Goal: Information Seeking & Learning: Learn about a topic

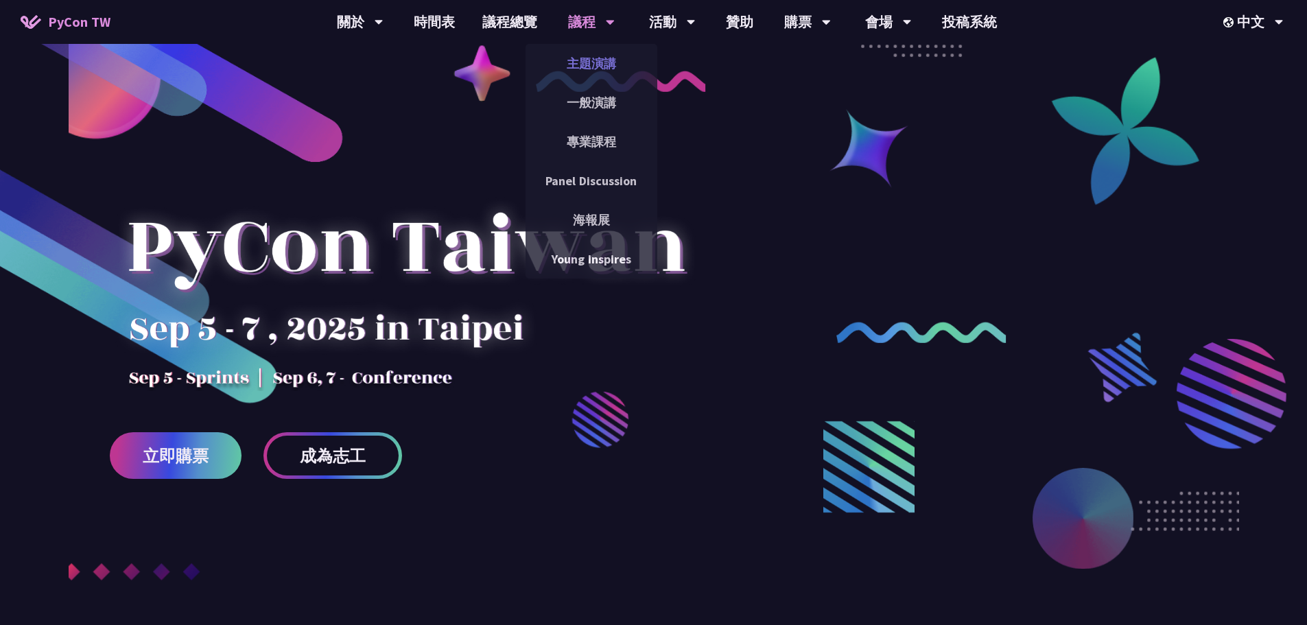
click at [599, 67] on link "主題演講" at bounding box center [592, 63] width 132 height 32
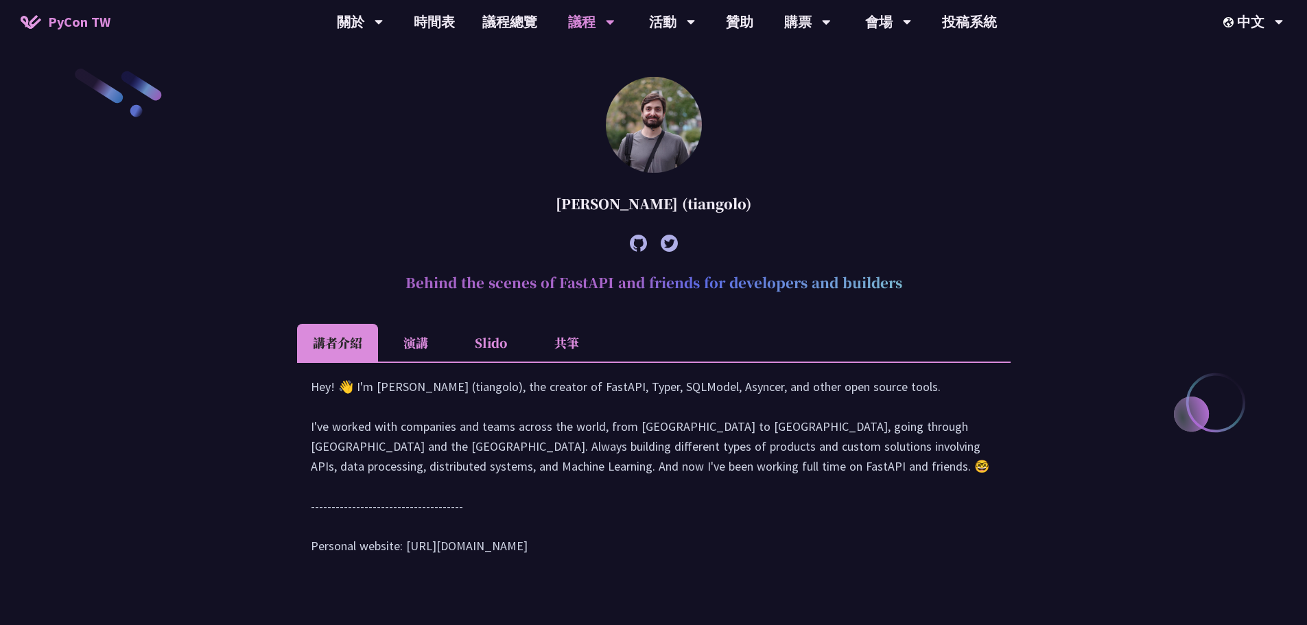
scroll to position [69, 0]
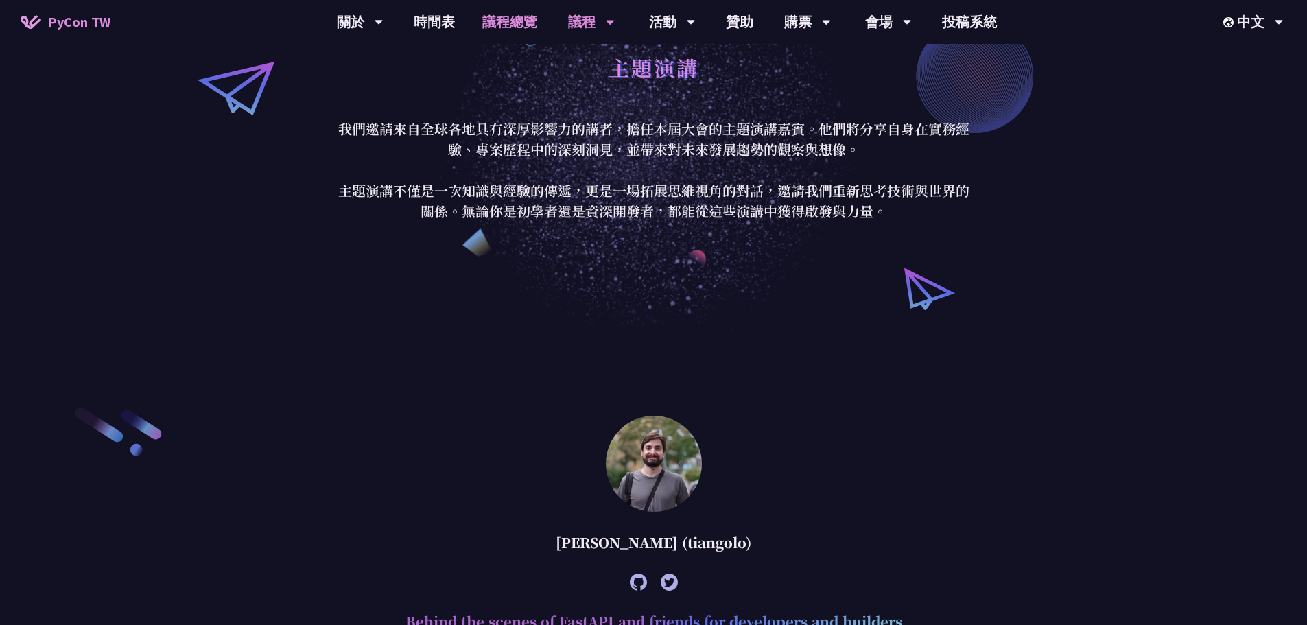
click at [521, 25] on link "議程總覽" at bounding box center [510, 22] width 82 height 44
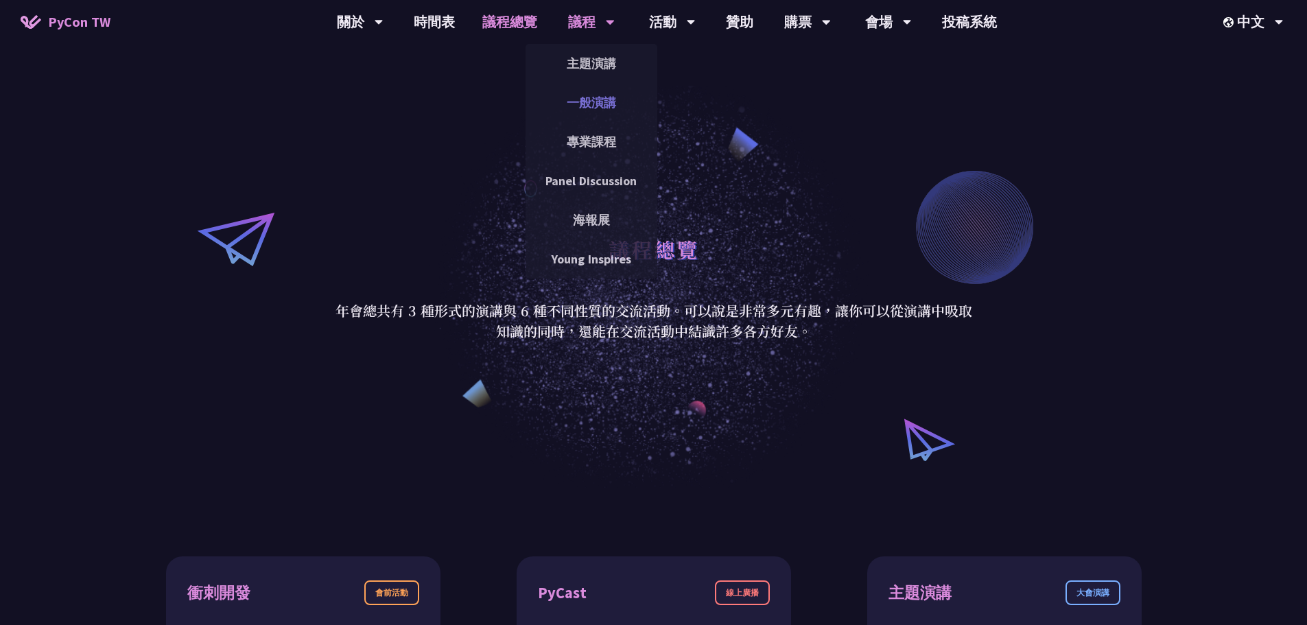
click at [589, 108] on link "一般演講" at bounding box center [592, 102] width 132 height 32
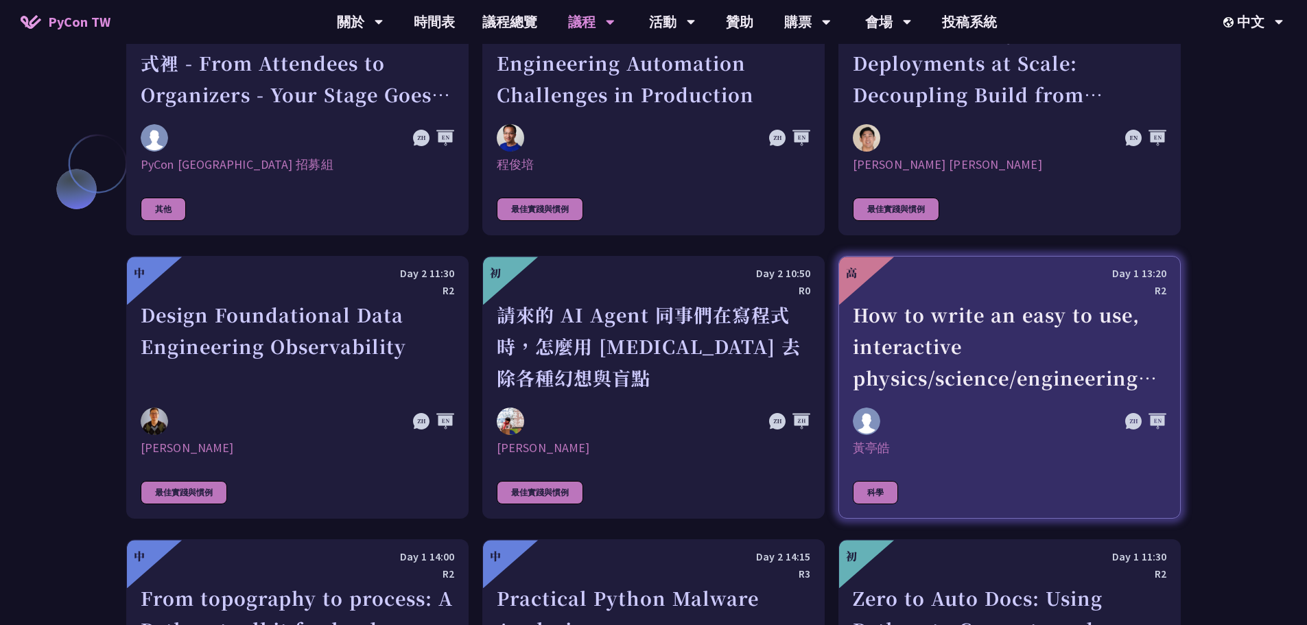
scroll to position [4537, 0]
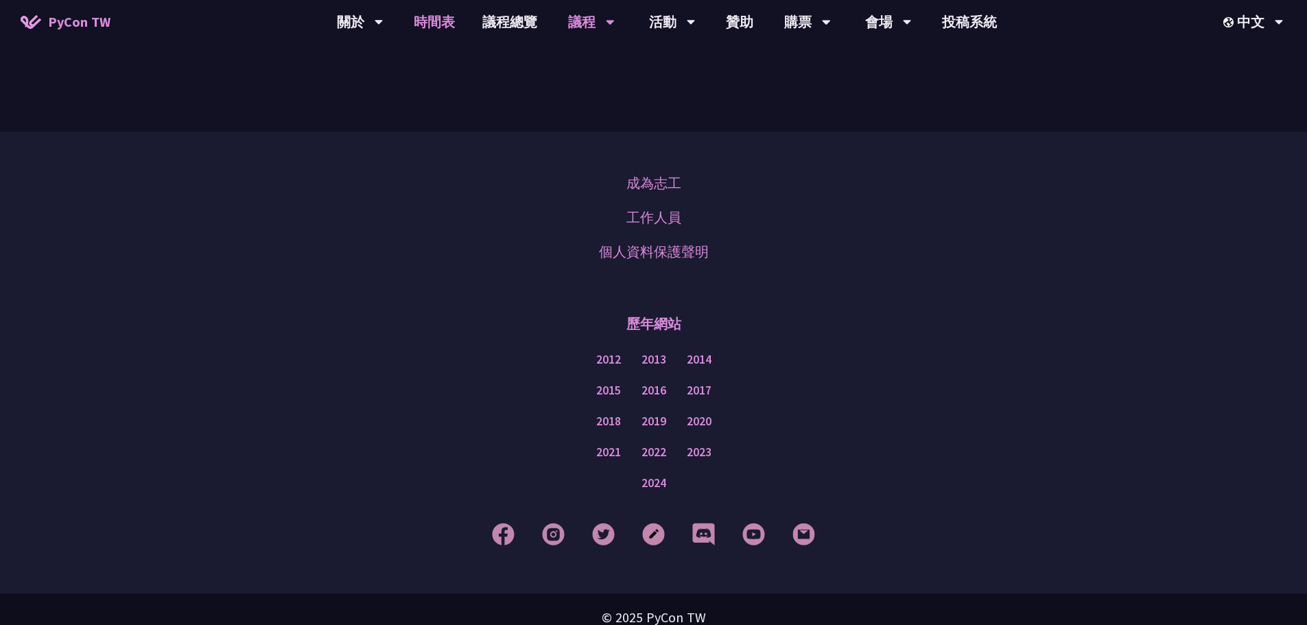
click at [427, 22] on link "時間表" at bounding box center [434, 22] width 69 height 44
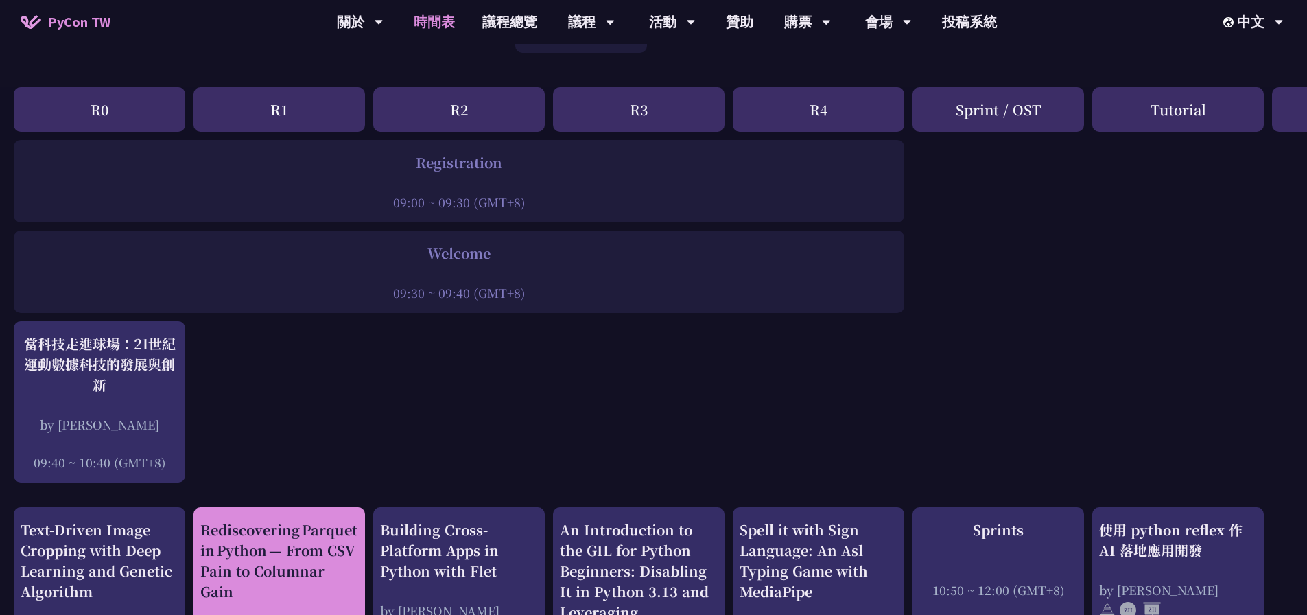
scroll to position [480, 0]
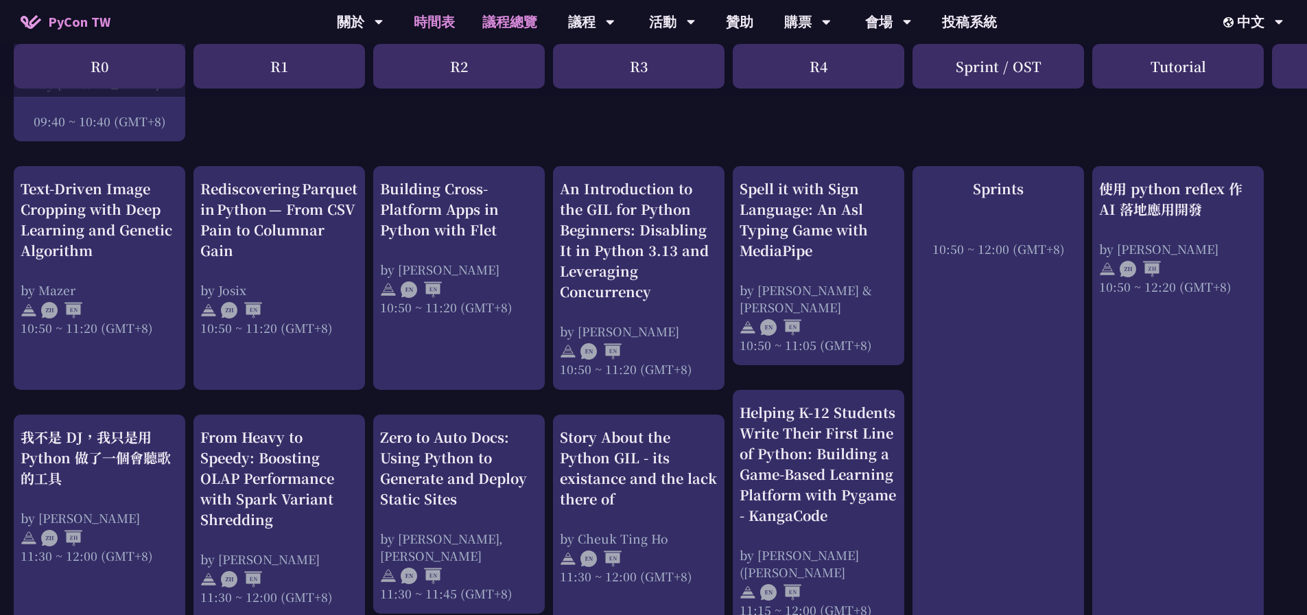
click at [521, 30] on link "議程總覽" at bounding box center [510, 22] width 82 height 44
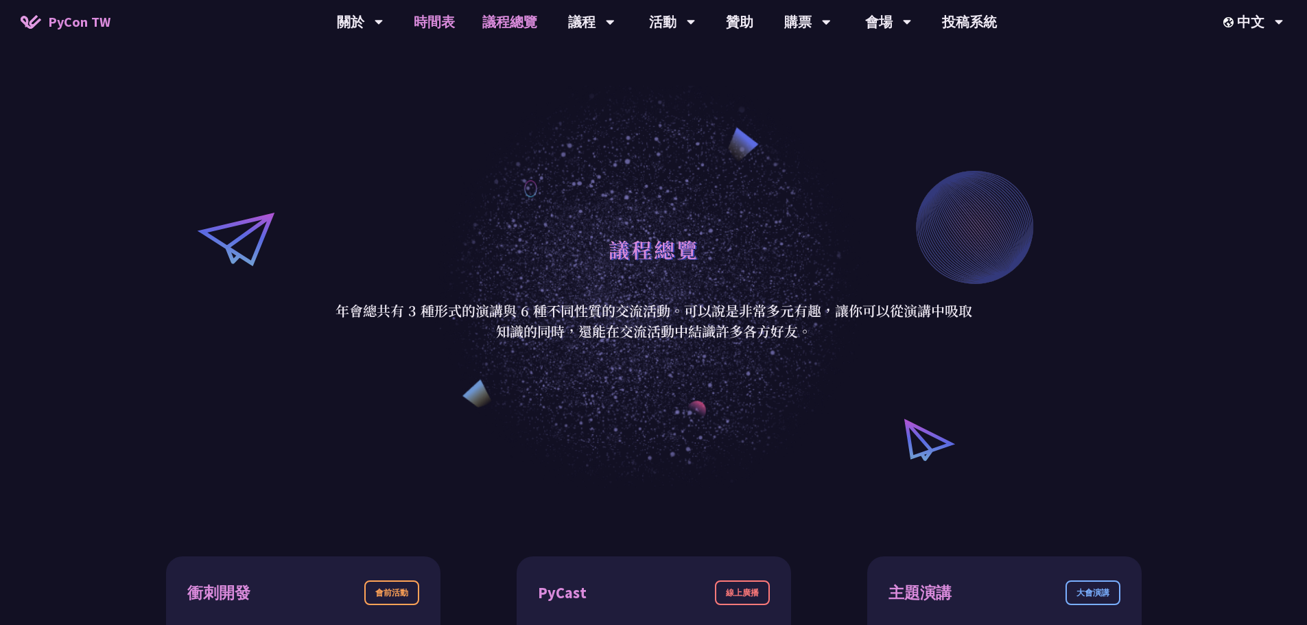
click at [445, 27] on link "時間表" at bounding box center [434, 22] width 69 height 44
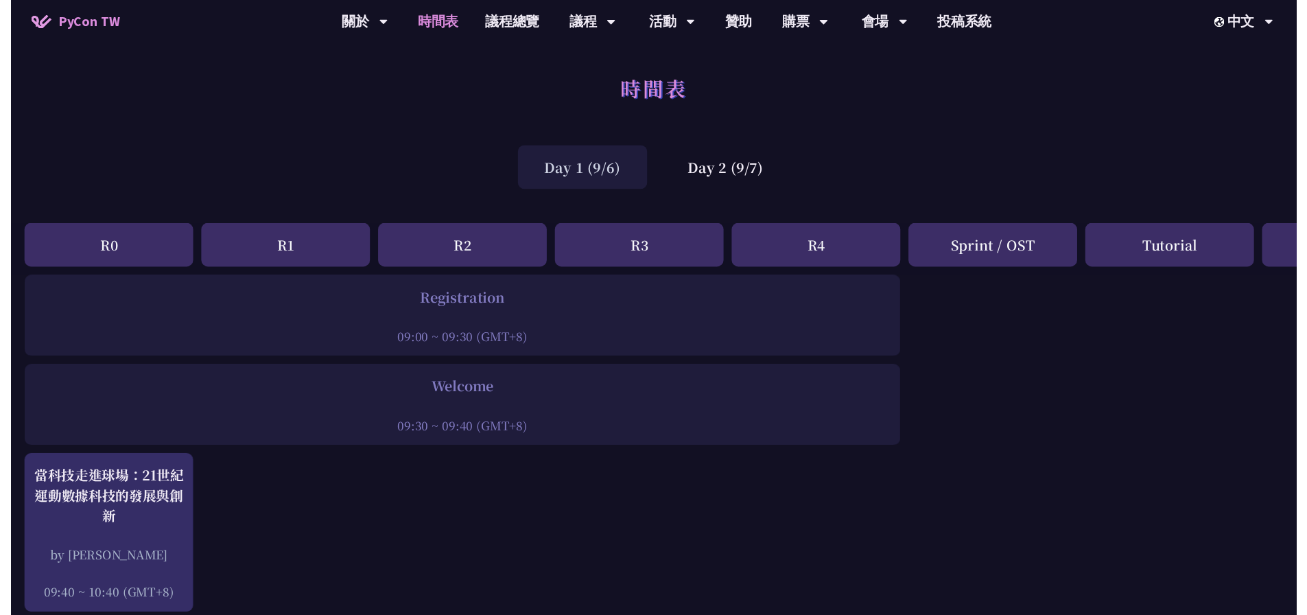
scroll to position [480, 0]
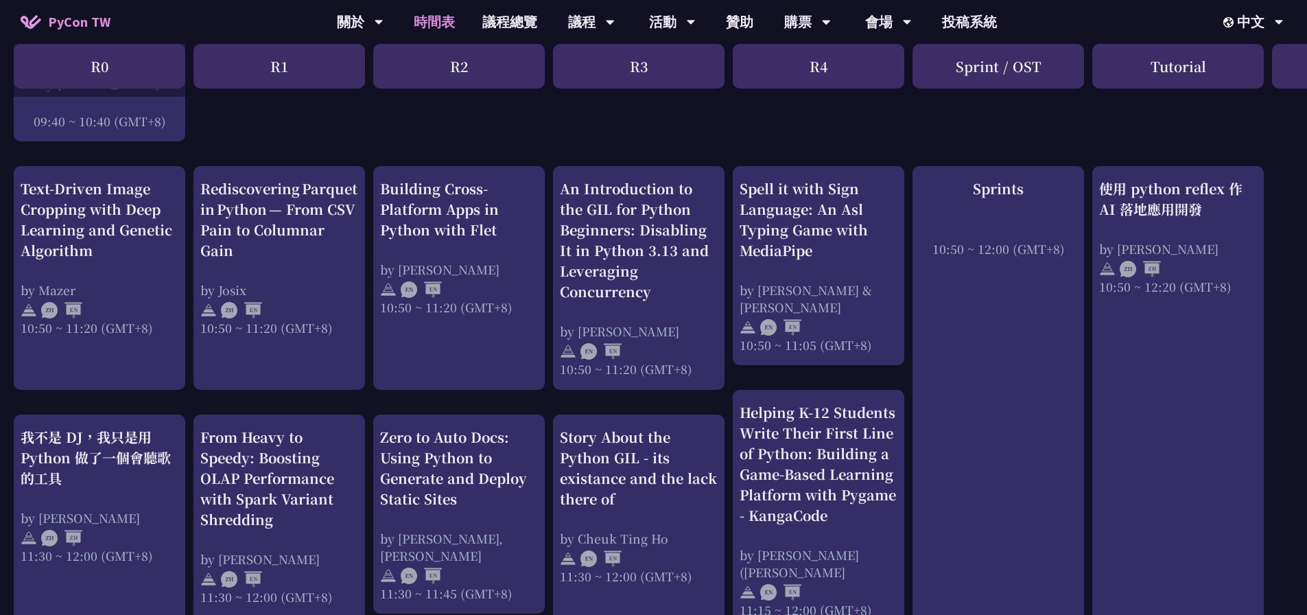
click at [113, 69] on div "R0" at bounding box center [100, 66] width 172 height 45
click at [255, 71] on div "R1" at bounding box center [279, 66] width 172 height 45
click at [462, 69] on div "R2" at bounding box center [459, 66] width 172 height 45
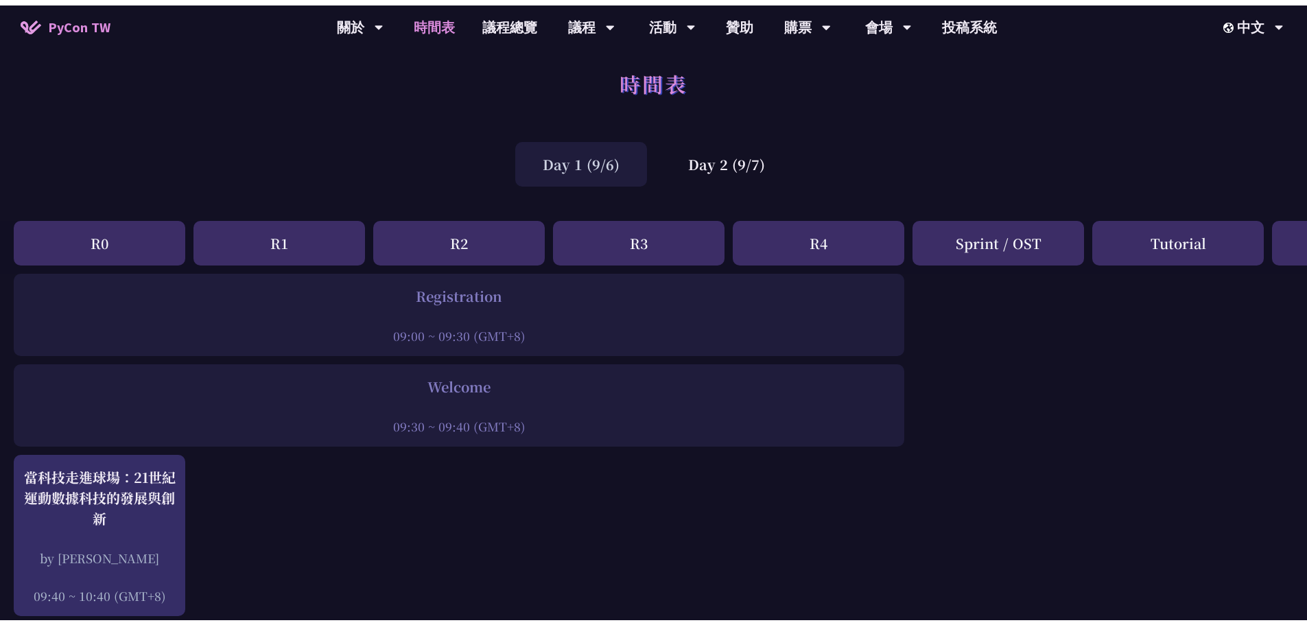
scroll to position [0, 0]
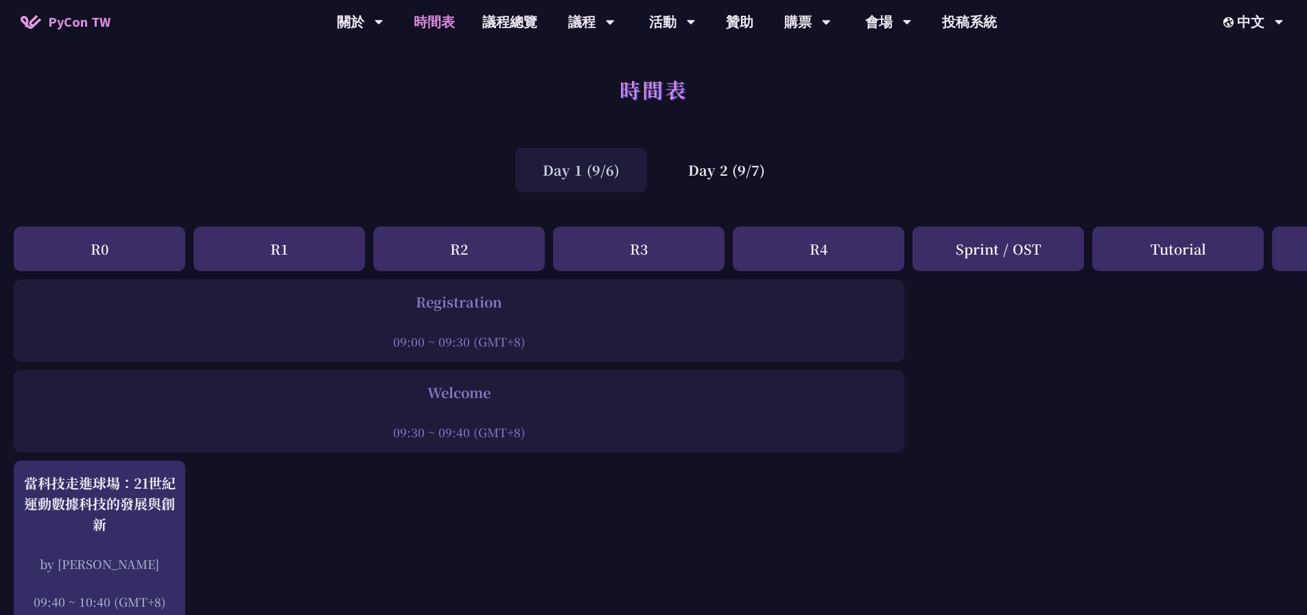
click at [1092, 93] on div "時間表" at bounding box center [653, 105] width 1307 height 72
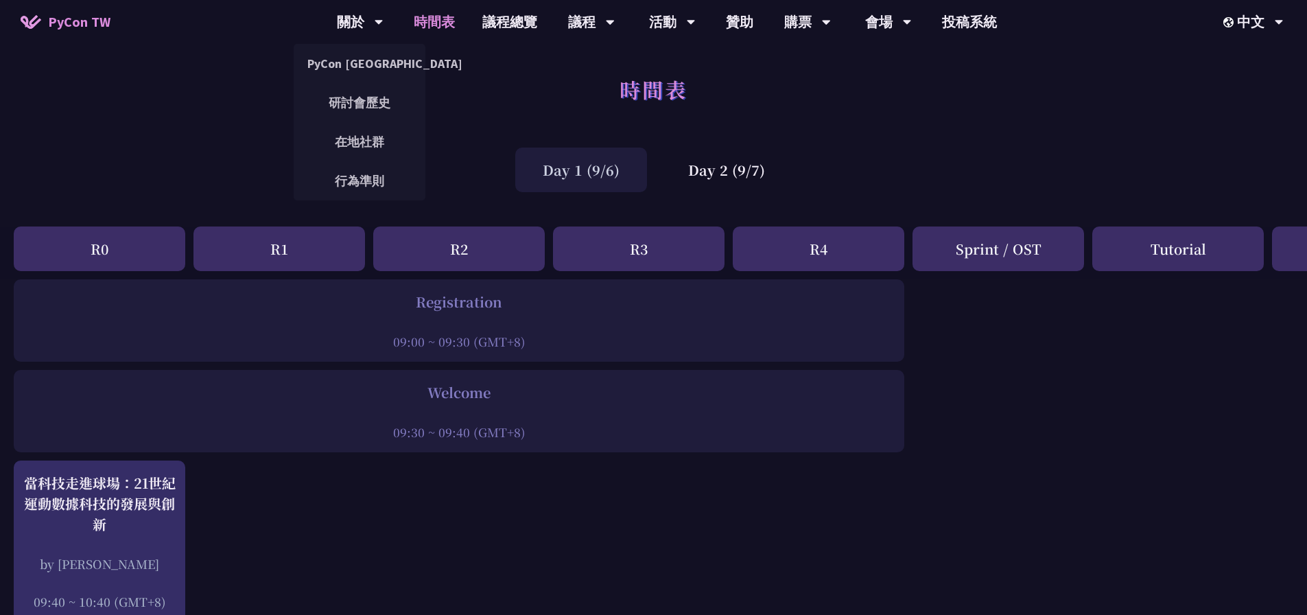
click at [93, 27] on span "PyCon TW" at bounding box center [79, 22] width 62 height 21
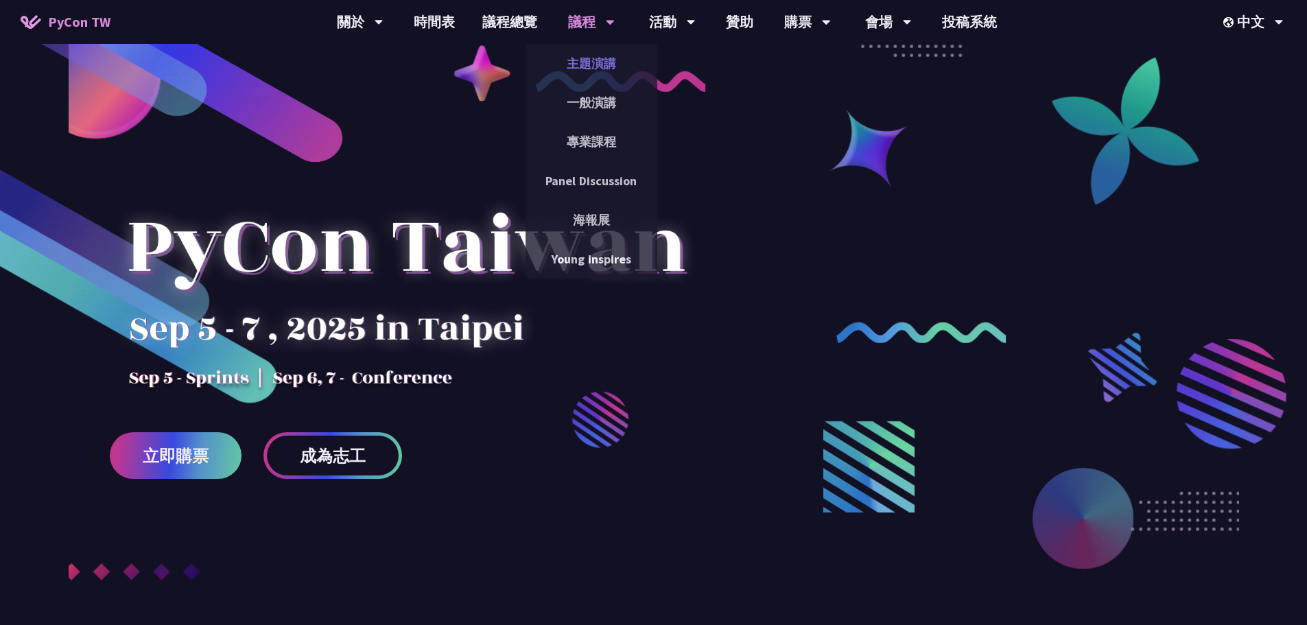
click at [597, 67] on link "主題演講" at bounding box center [592, 63] width 132 height 32
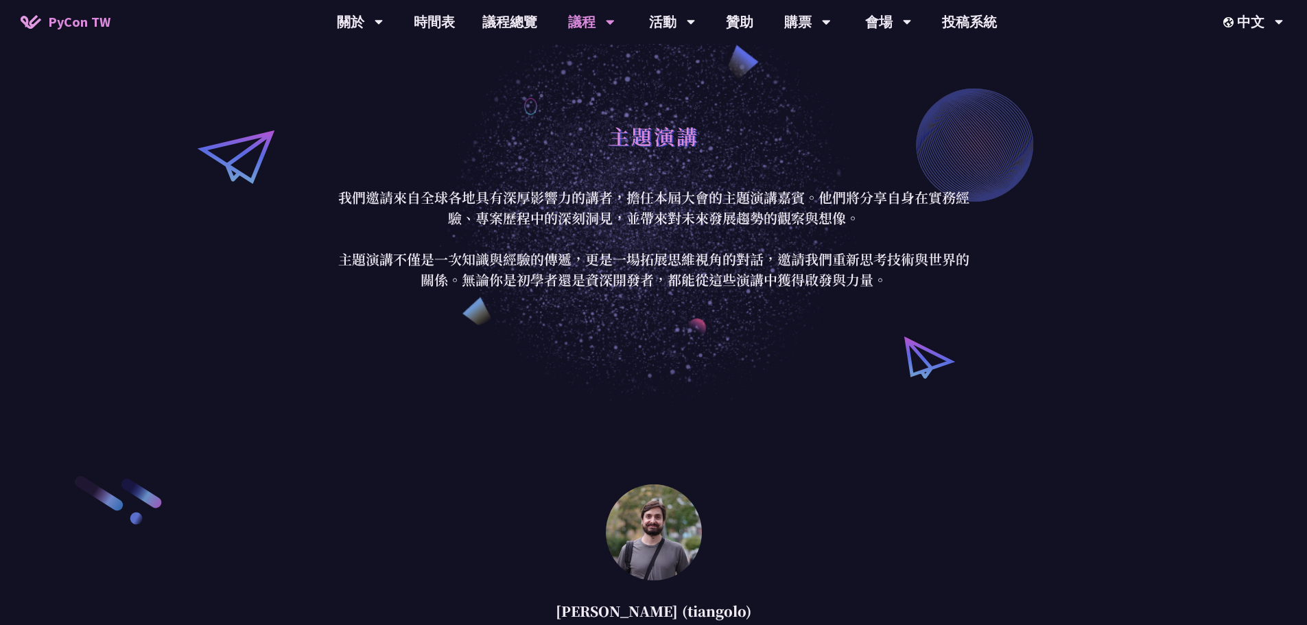
scroll to position [1985, 0]
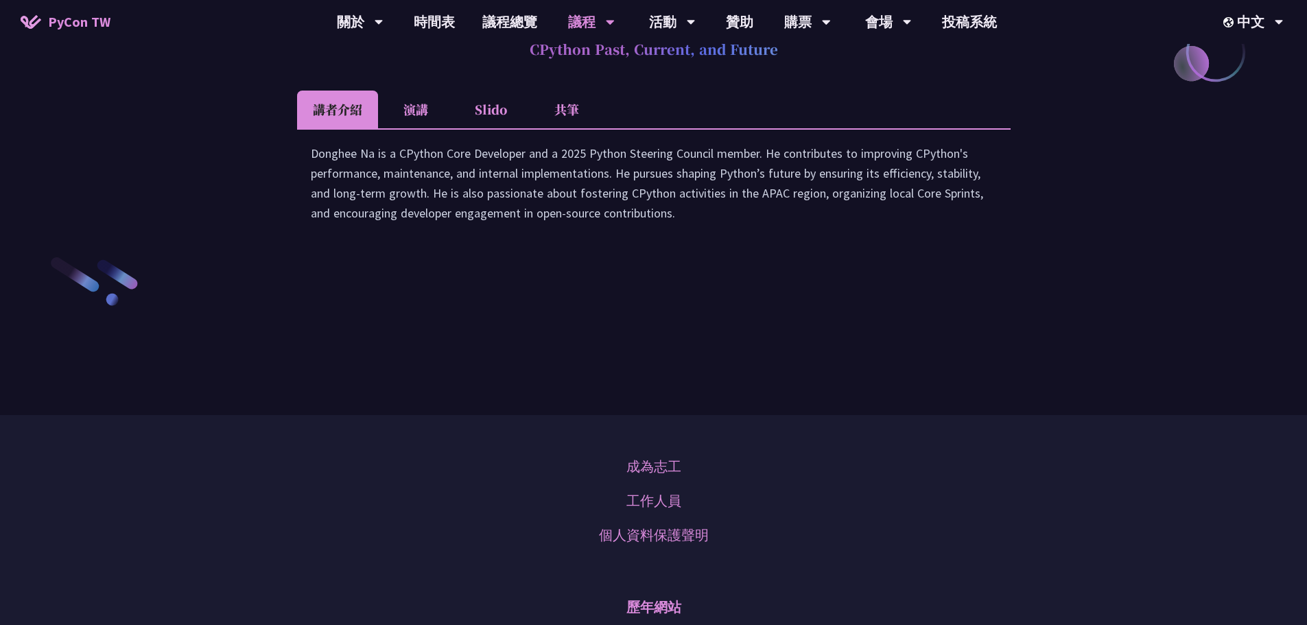
click at [945, 29] on div at bounding box center [654, 10] width 714 height 38
click at [416, 128] on li "演講" at bounding box center [415, 110] width 75 height 38
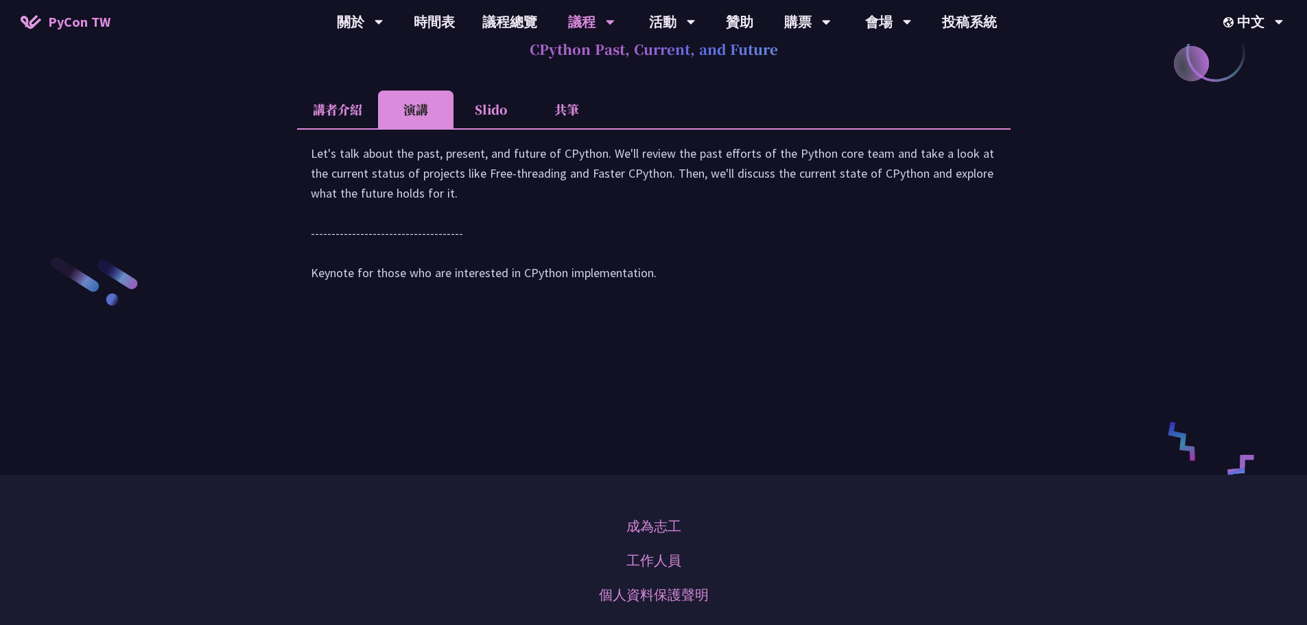
drag, startPoint x: 504, startPoint y: 231, endPoint x: 529, endPoint y: 229, distance: 24.8
click at [506, 128] on li "Slido" at bounding box center [491, 110] width 75 height 38
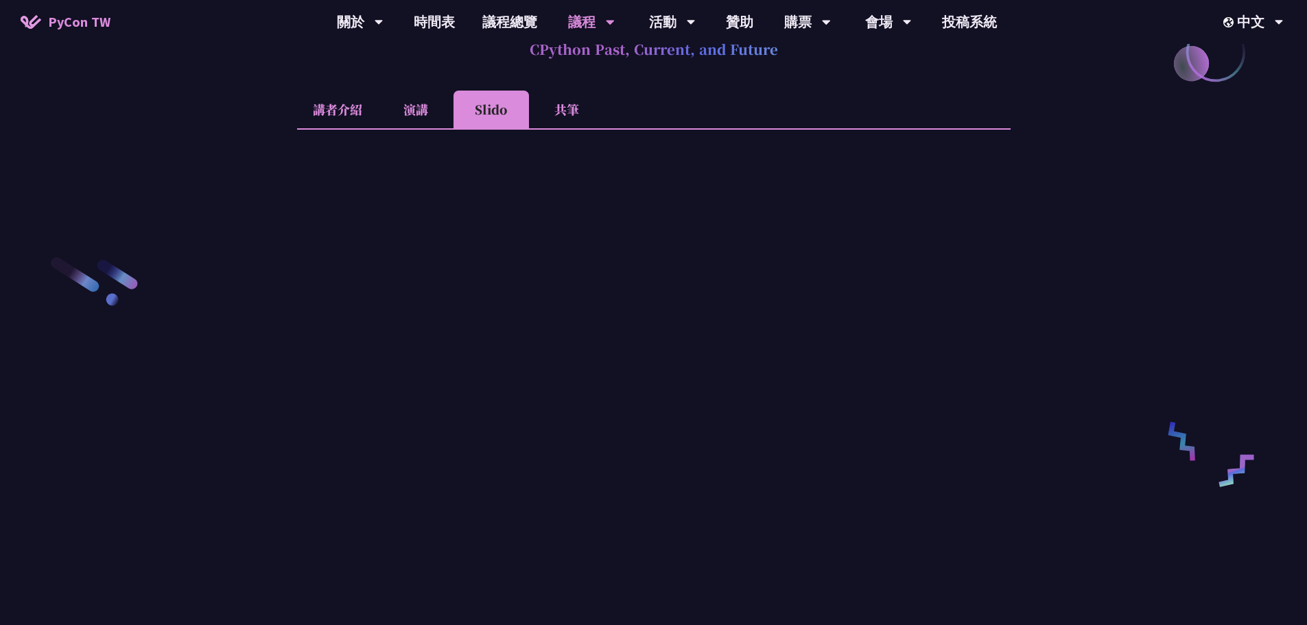
click at [582, 128] on li "共筆" at bounding box center [566, 110] width 75 height 38
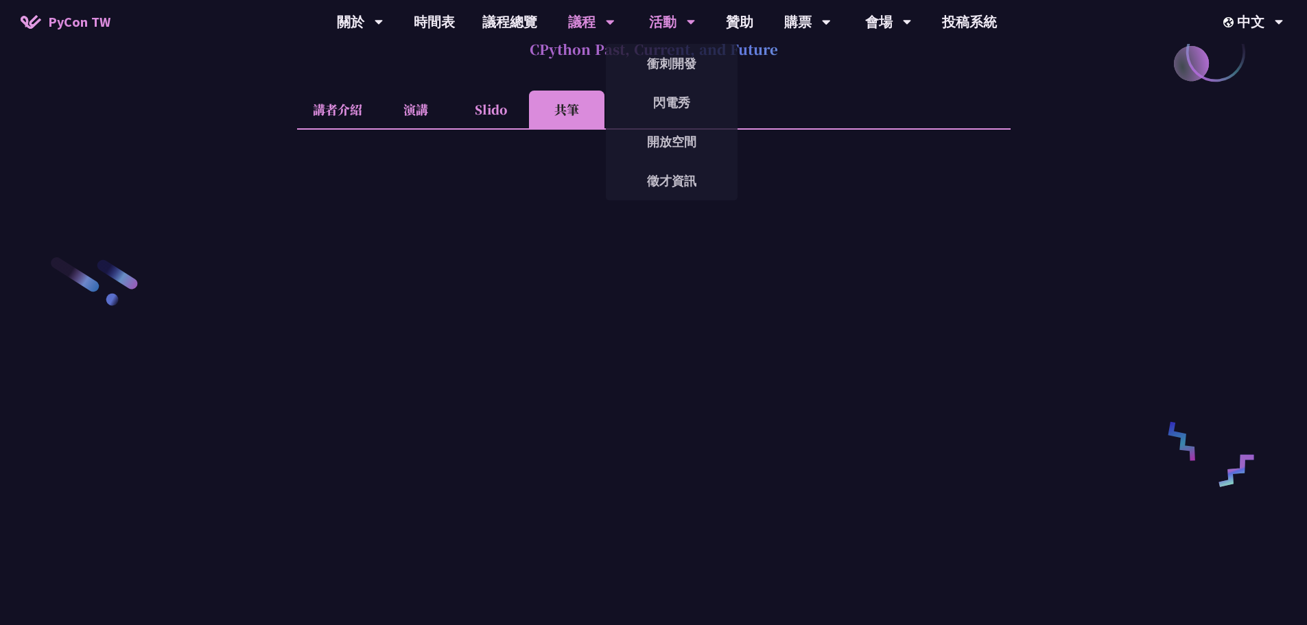
click at [668, 31] on div "活動" at bounding box center [672, 22] width 47 height 44
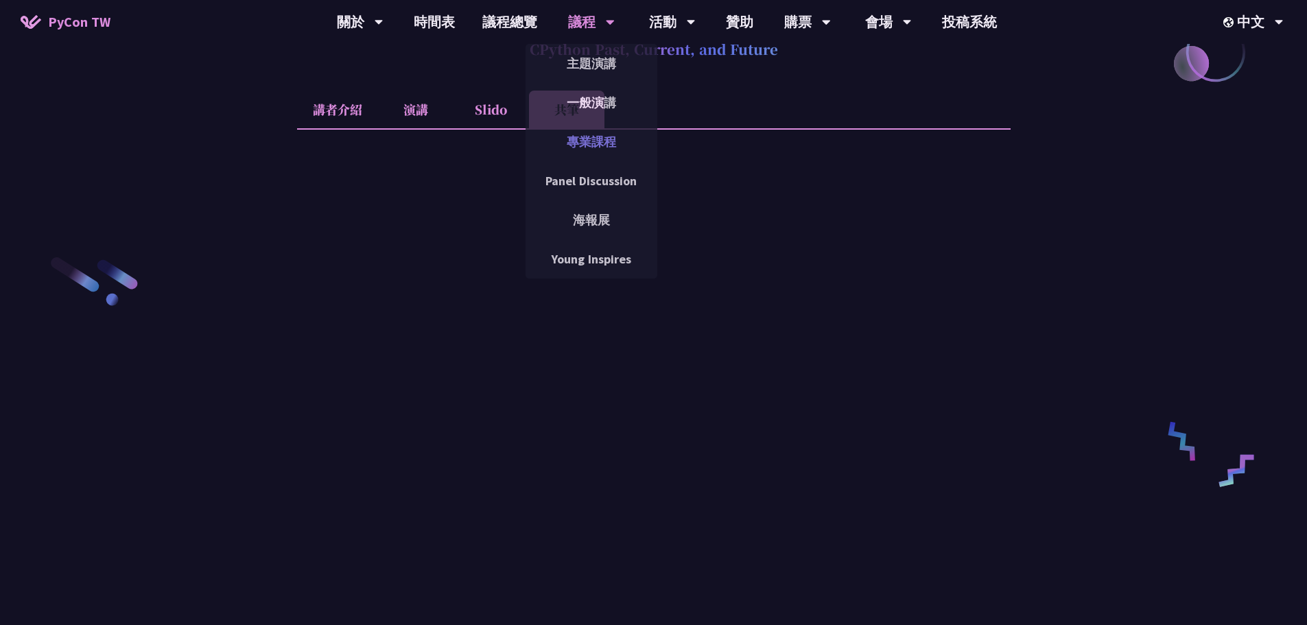
click at [593, 145] on link "專業課程" at bounding box center [592, 142] width 132 height 32
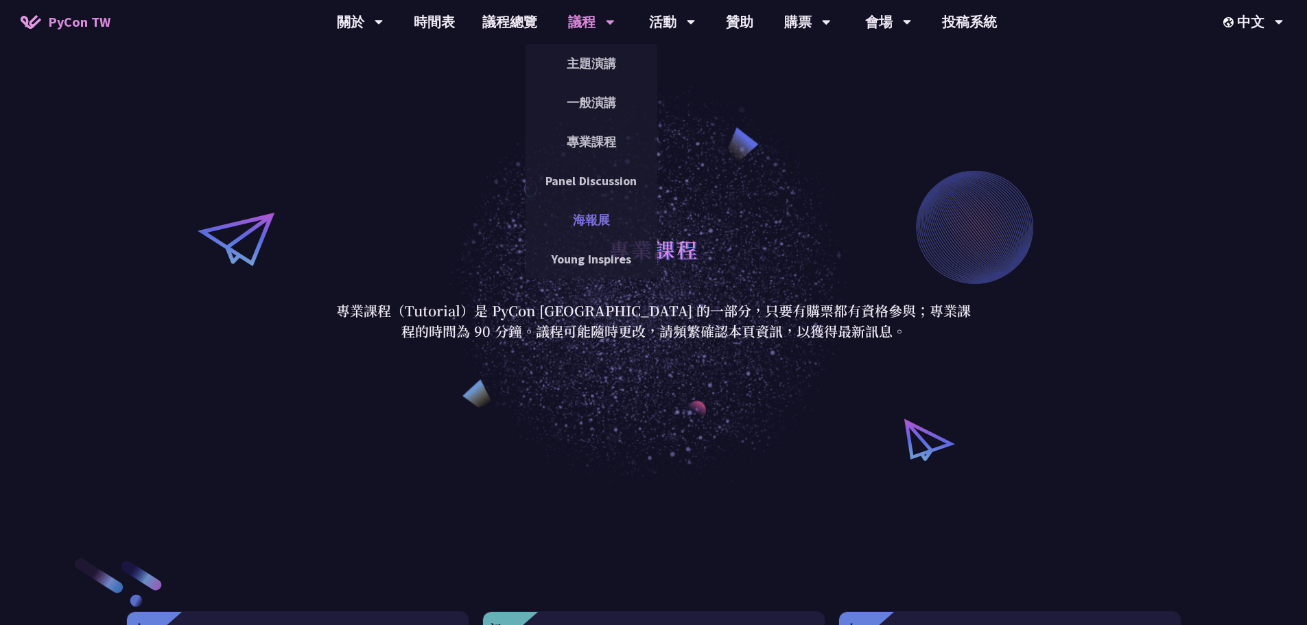
click at [590, 224] on link "海報展" at bounding box center [592, 220] width 132 height 32
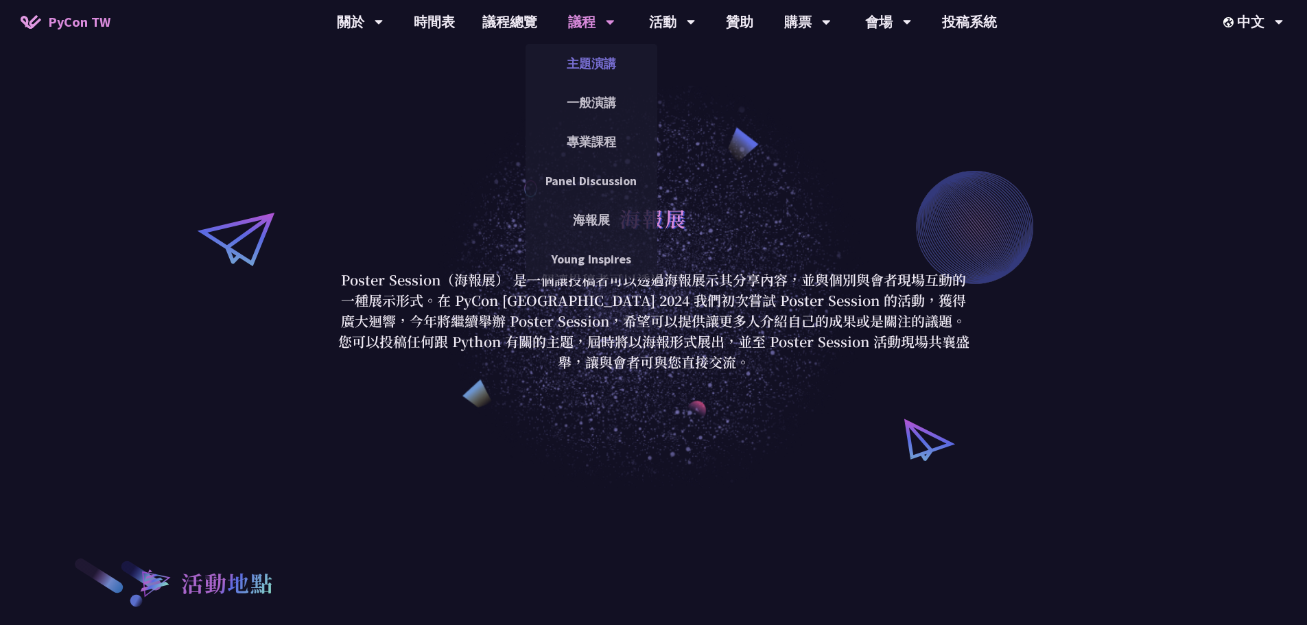
click at [593, 71] on link "主題演講" at bounding box center [592, 63] width 132 height 32
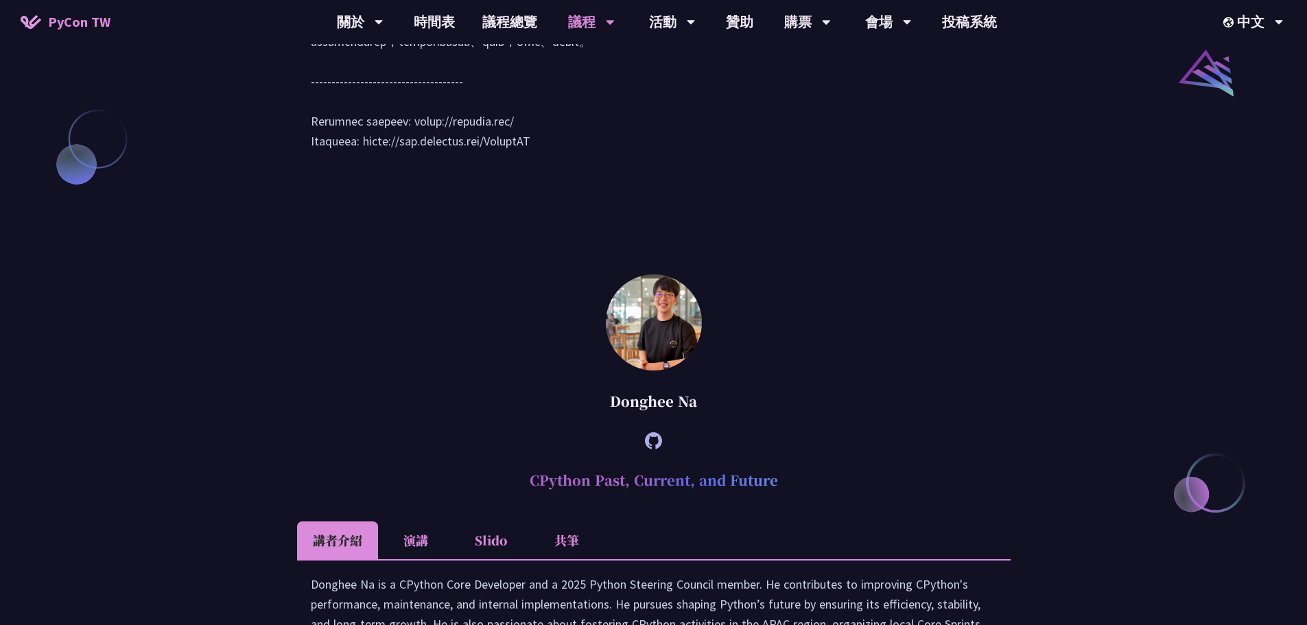
scroll to position [1532, 0]
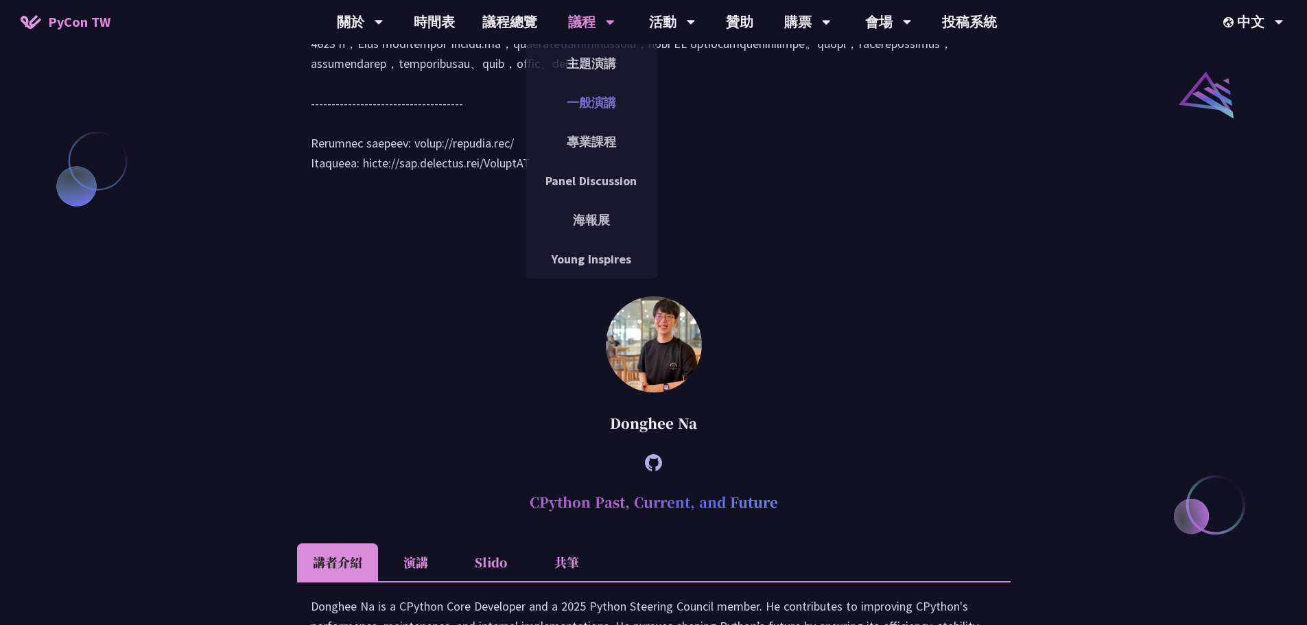
click at [603, 107] on link "一般演講" at bounding box center [592, 102] width 132 height 32
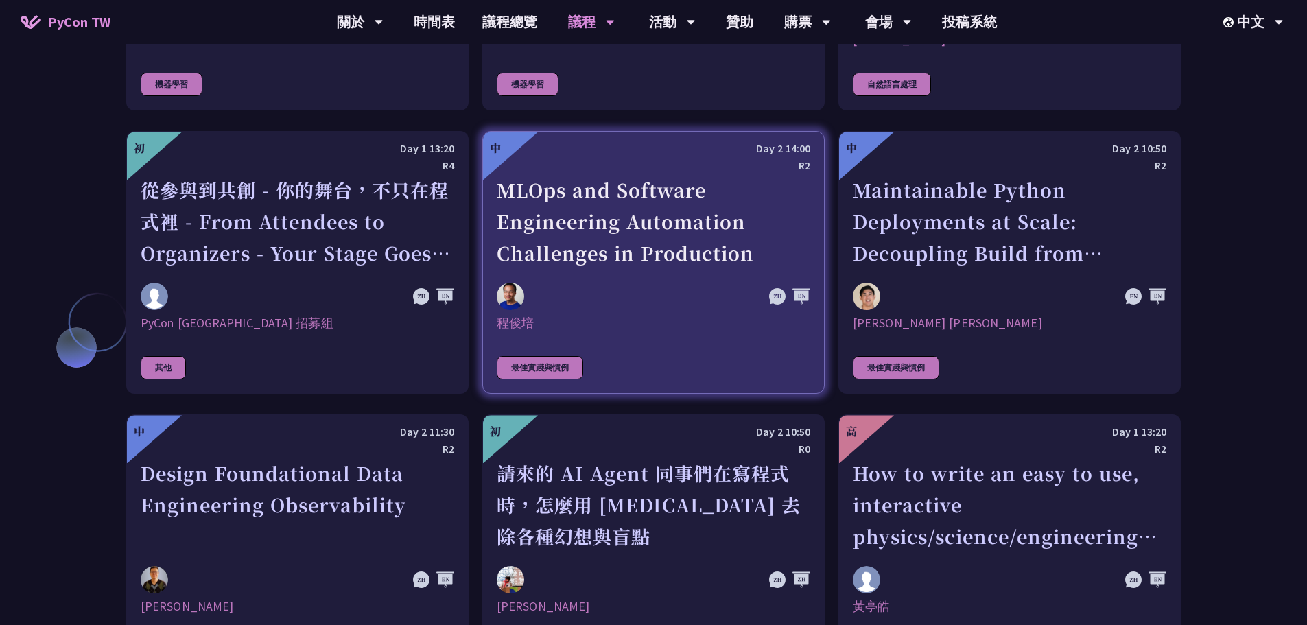
scroll to position [3225, 0]
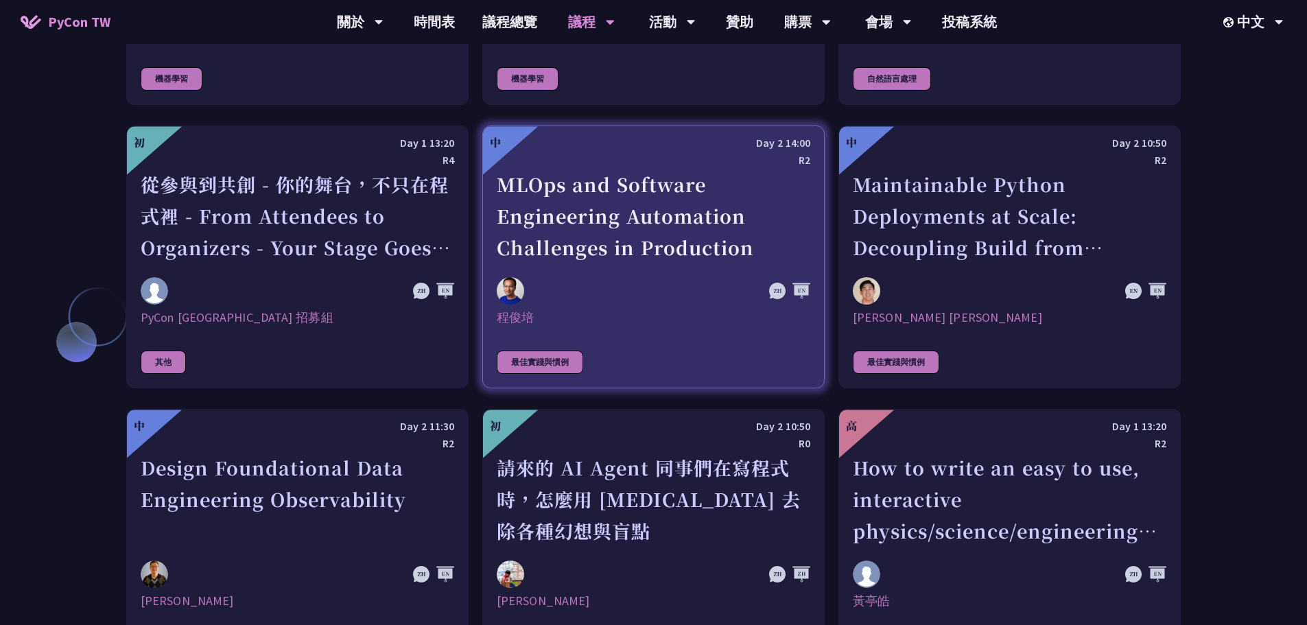
click at [659, 241] on div "MLOps and Software Engineering Automation Challenges in Production" at bounding box center [654, 216] width 314 height 95
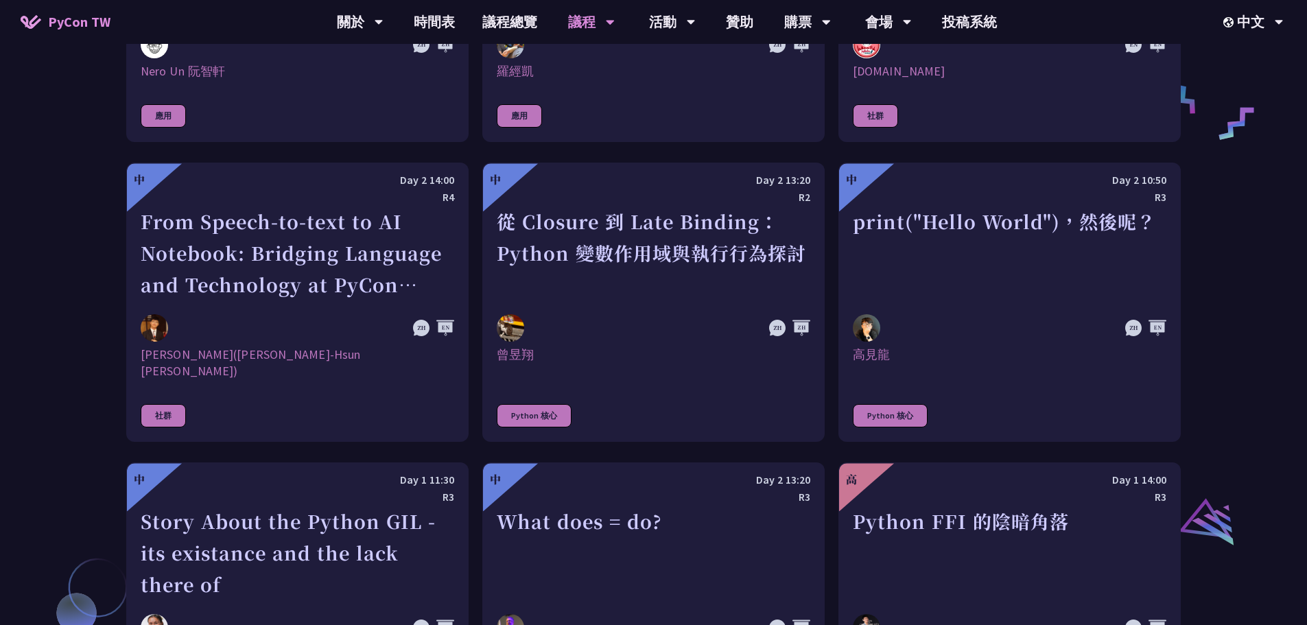
scroll to position [1029, 0]
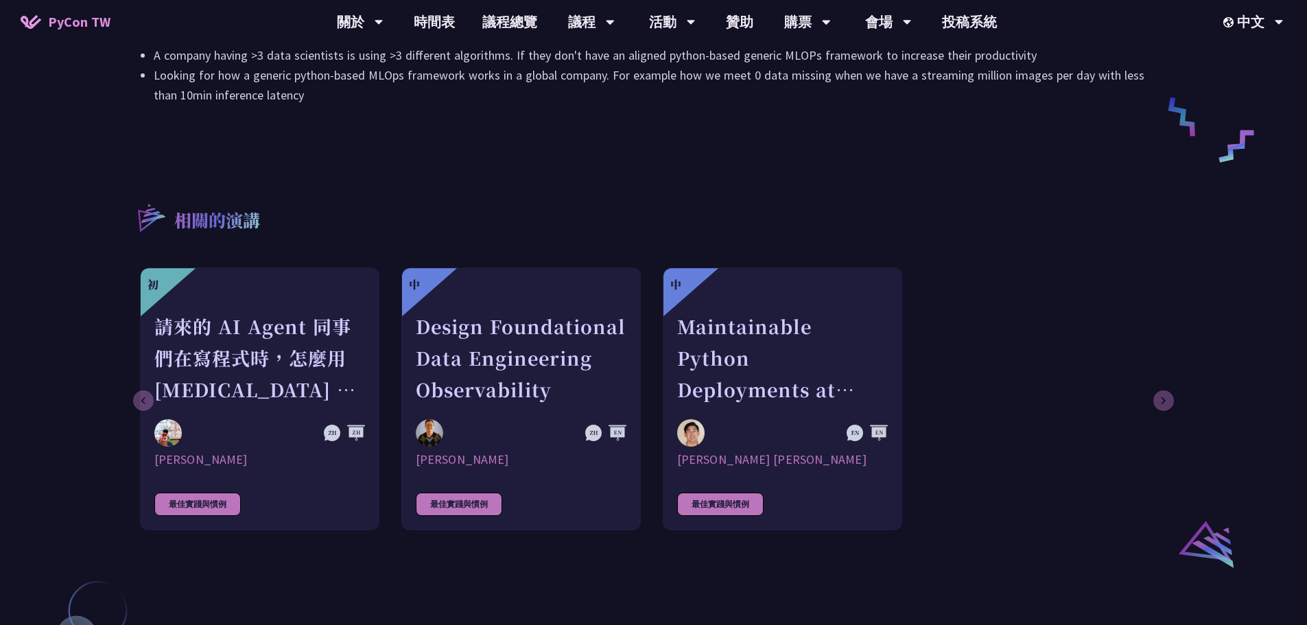
scroll to position [686, 0]
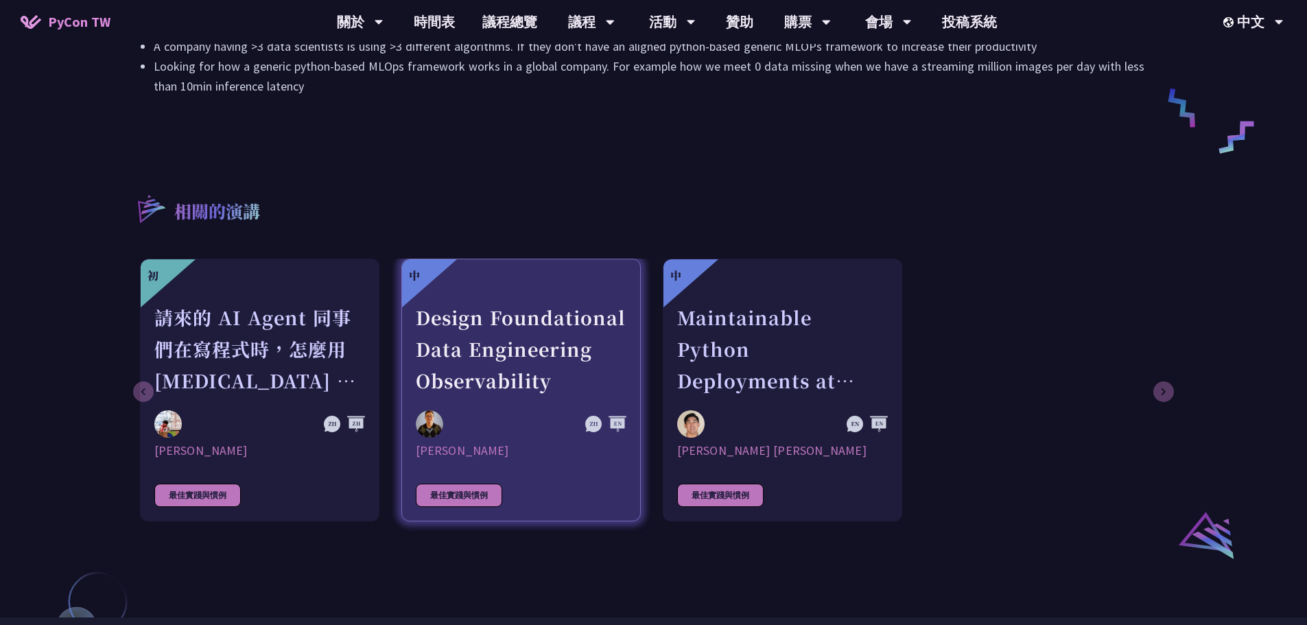
click at [550, 329] on div "Design Foundational Data Engineering Observability" at bounding box center [521, 349] width 211 height 95
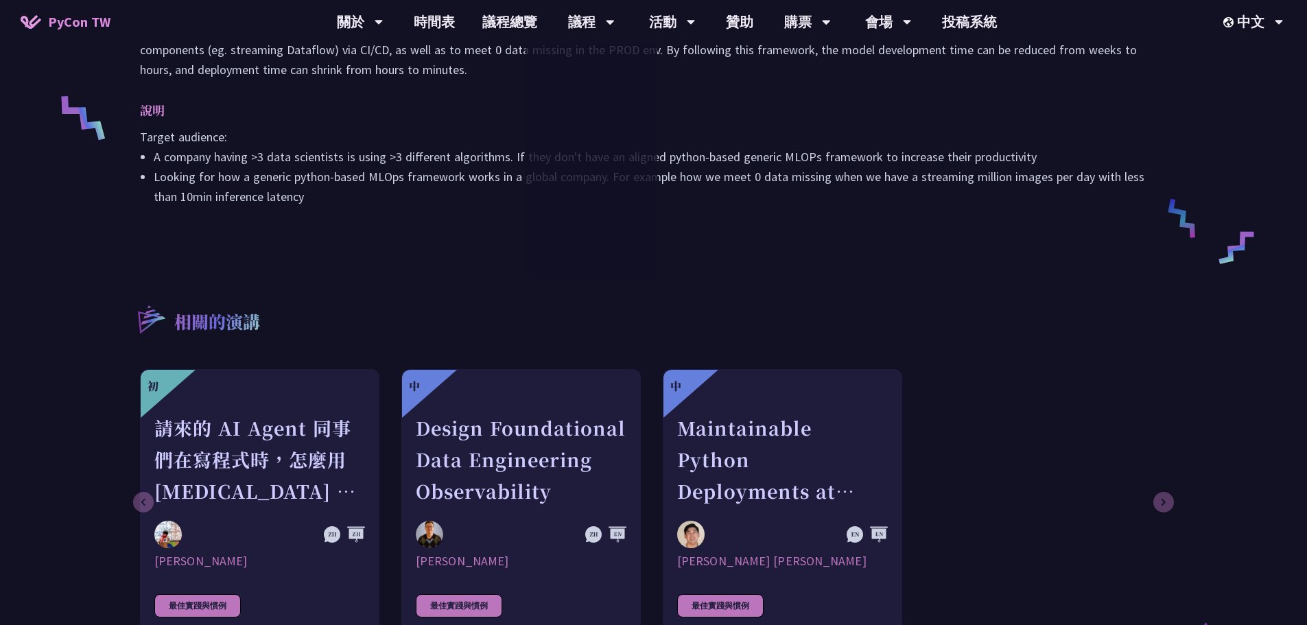
scroll to position [755, 0]
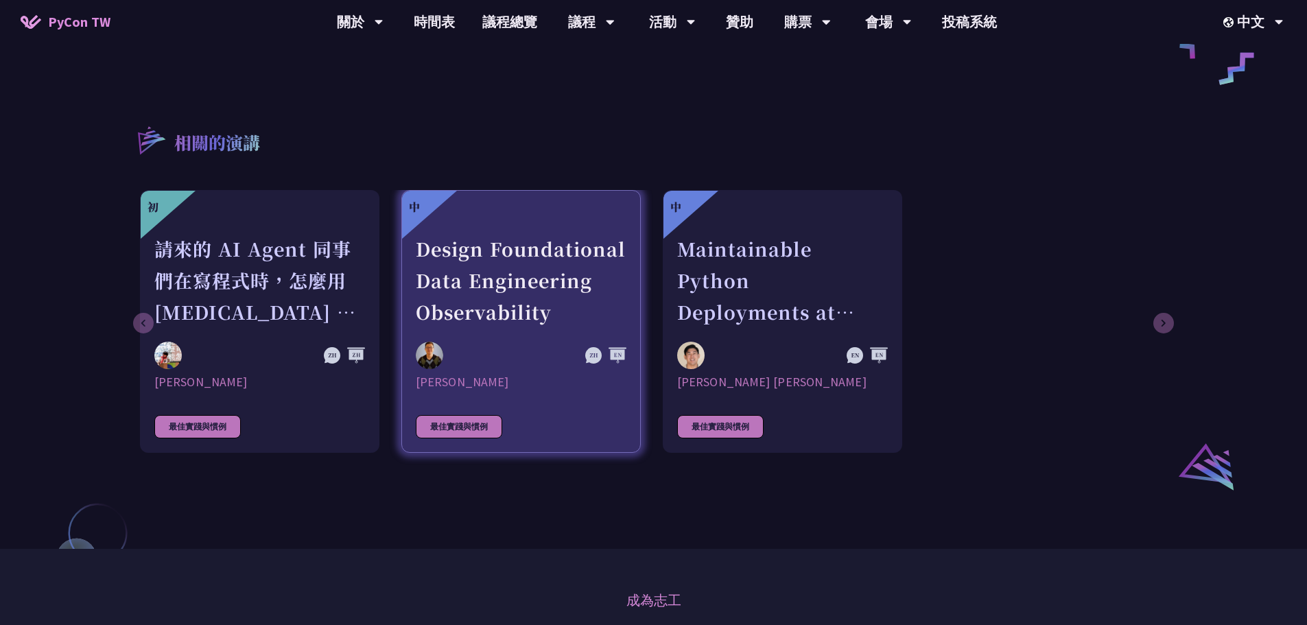
click at [464, 415] on div "最佳實踐與慣例" at bounding box center [459, 426] width 86 height 23
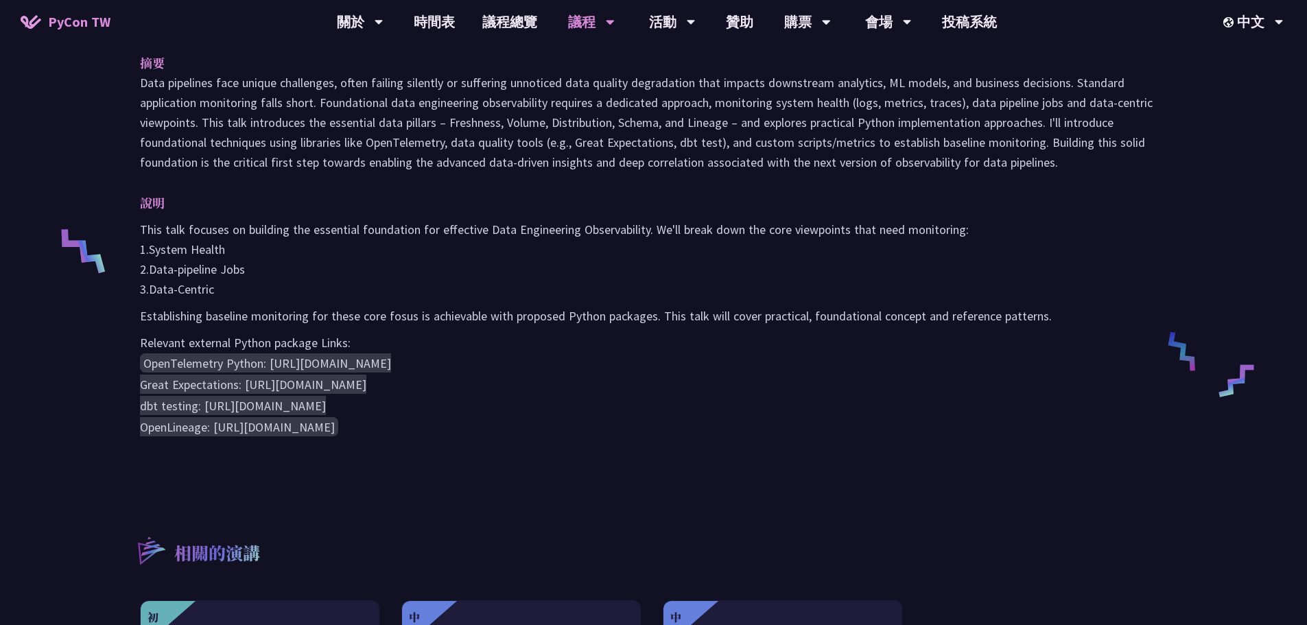
scroll to position [343, 0]
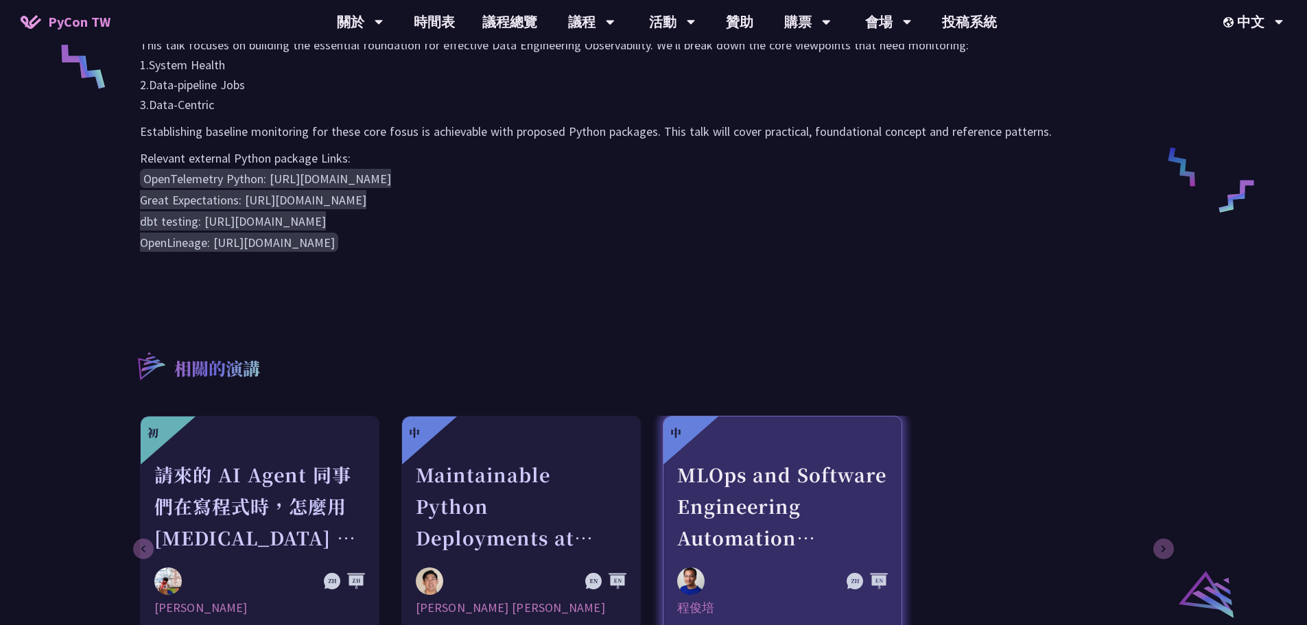
scroll to position [617, 0]
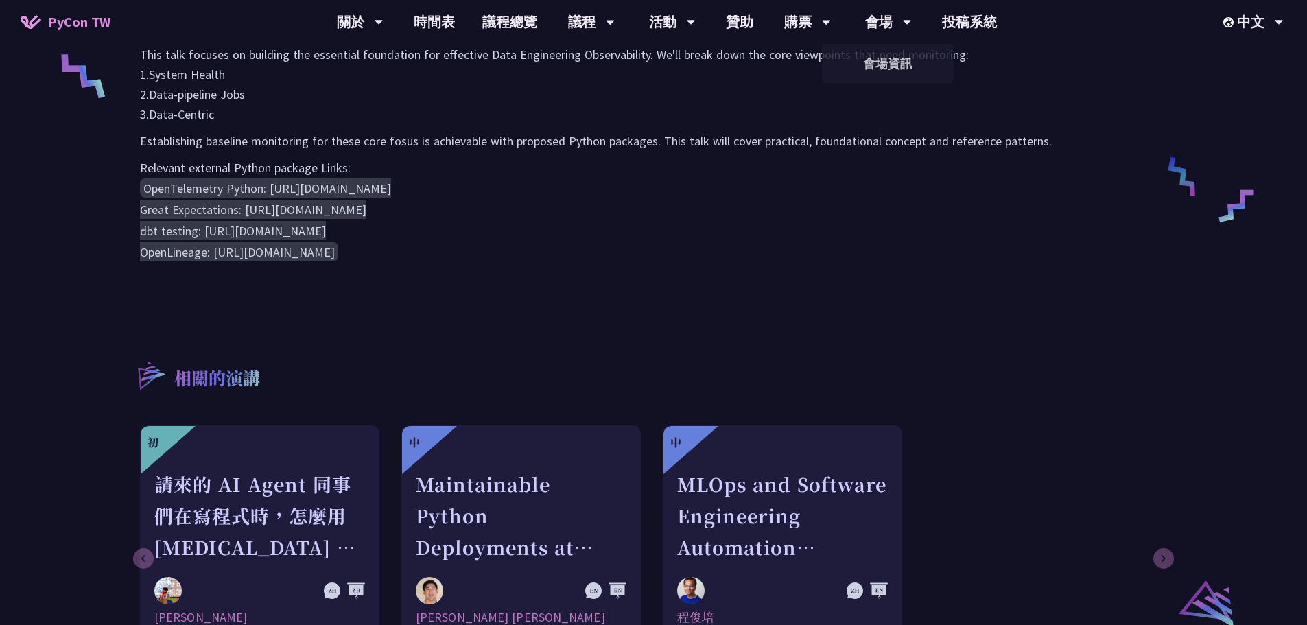
click at [795, 258] on pre "OpenTelemetry Python: [URL][DOMAIN_NAME] Great Expectations: [URL][DOMAIN_NAME]…" at bounding box center [653, 220] width 1027 height 85
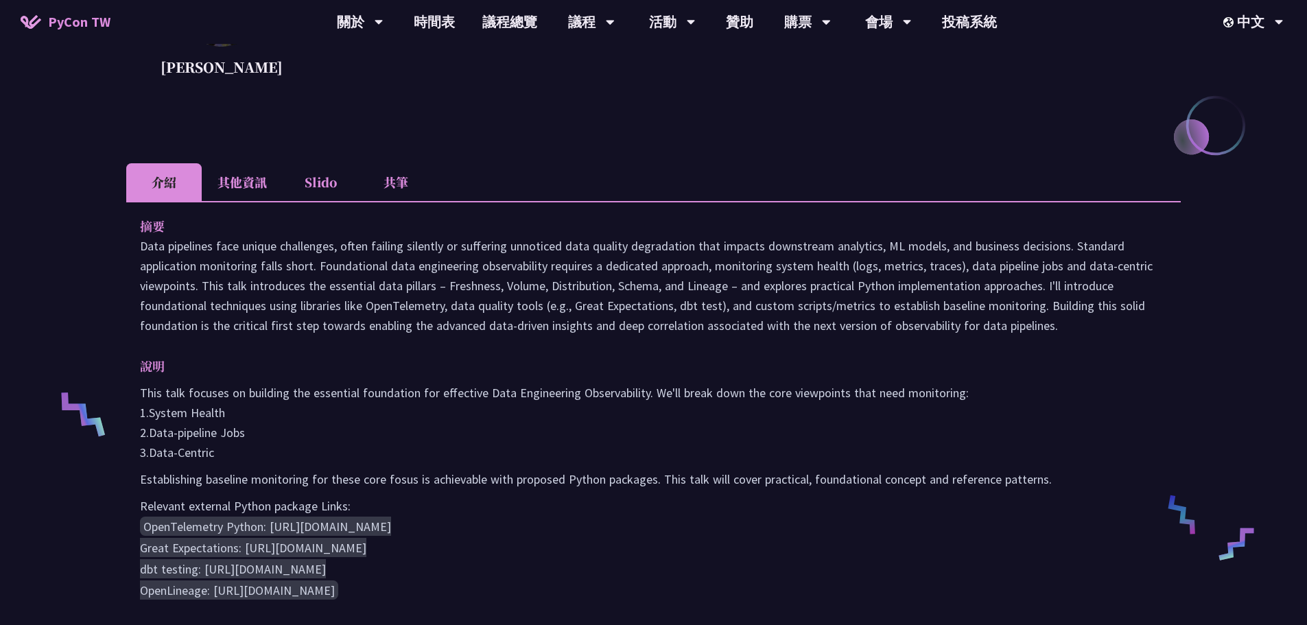
scroll to position [343, 0]
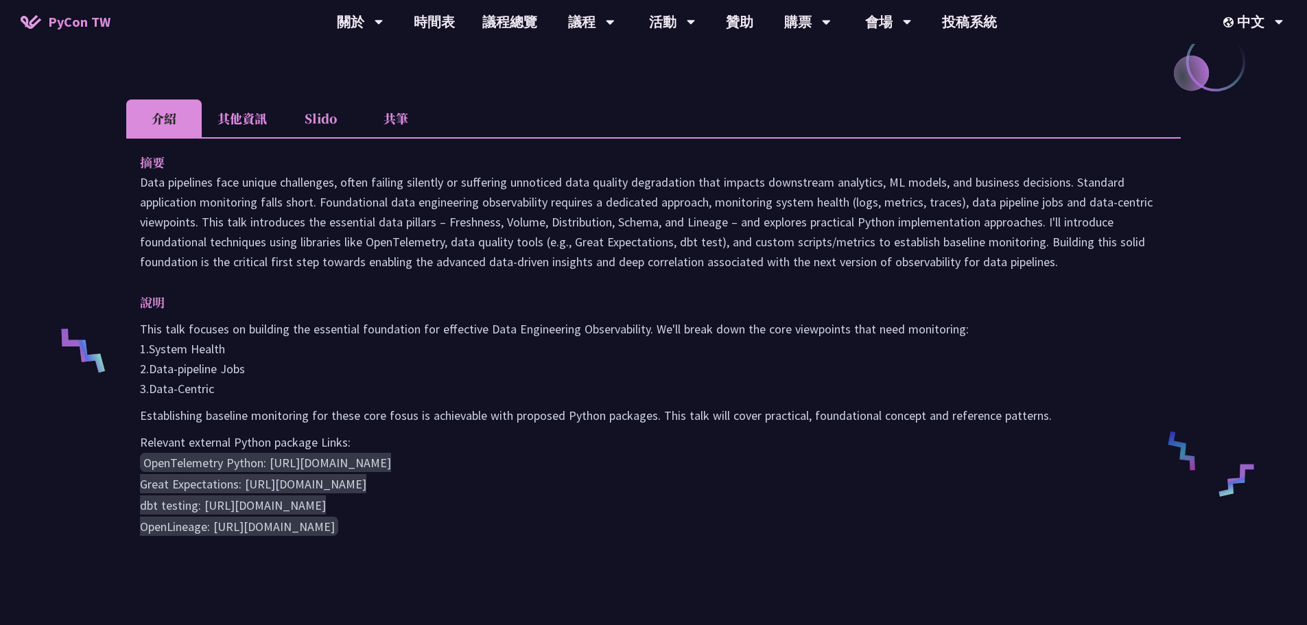
click at [699, 503] on pre "OpenTelemetry Python: https://opentelemetry.io/docs/instrumentation/python/ Gre…" at bounding box center [653, 494] width 1027 height 85
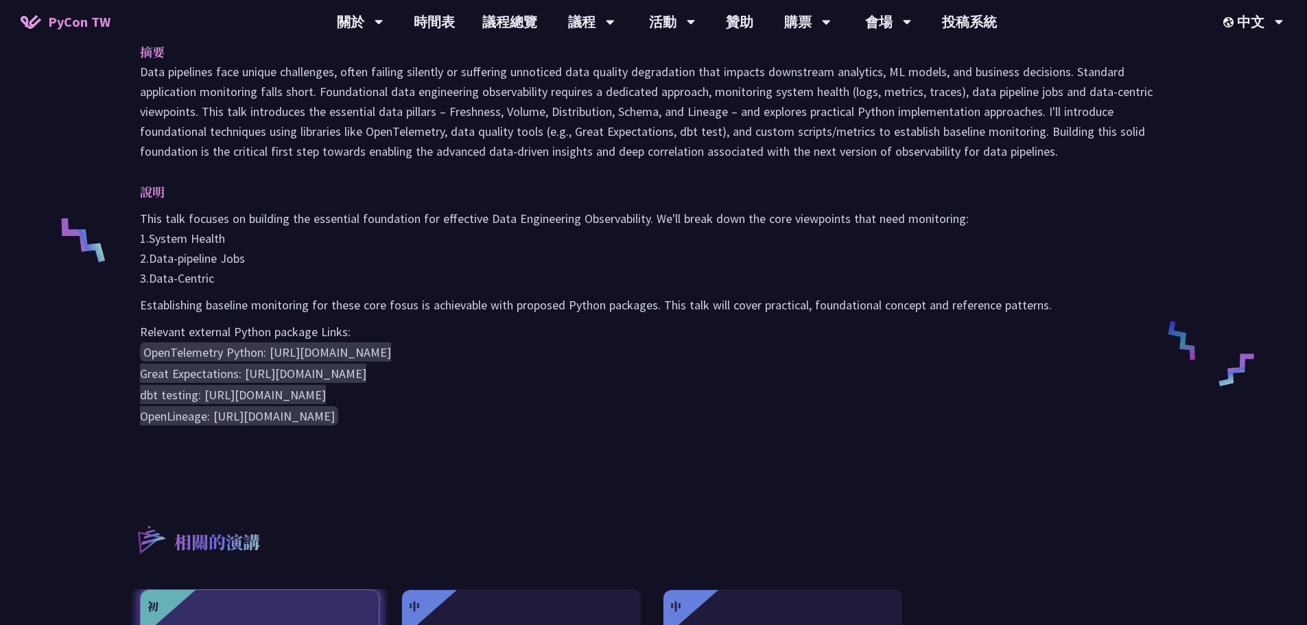
scroll to position [617, 0]
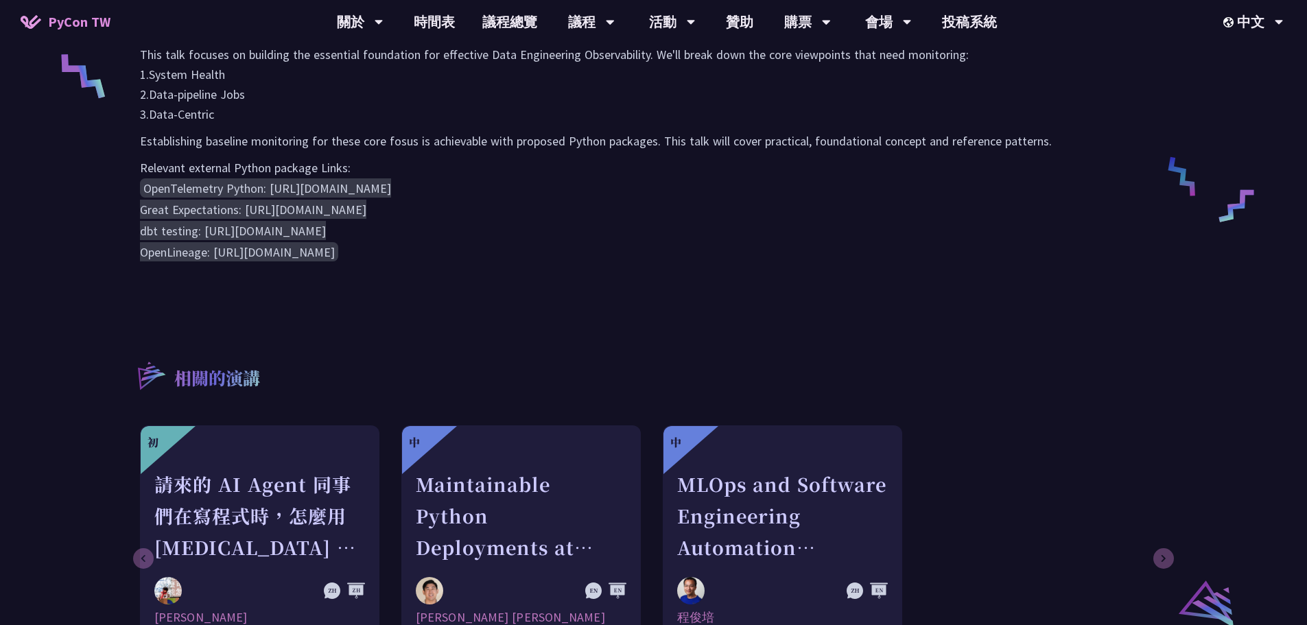
click at [391, 188] on code "OpenTelemetry Python: https://opentelemetry.io/docs/instrumentation/python/ Gre…" at bounding box center [265, 219] width 251 height 83
drag, startPoint x: 274, startPoint y: 188, endPoint x: 490, endPoint y: 196, distance: 215.6
click at [391, 185] on code "OpenTelemetry Python: https://opentelemetry.io/docs/instrumentation/python/ Gre…" at bounding box center [265, 219] width 251 height 83
click at [542, 255] on pre "OpenTelemetry Python: https://opentelemetry.io/docs/instrumentation/python/ Gre…" at bounding box center [653, 220] width 1027 height 85
click at [471, 226] on pre "OpenTelemetry Python: https://opentelemetry.io/docs/instrumentation/python/ Gre…" at bounding box center [653, 220] width 1027 height 85
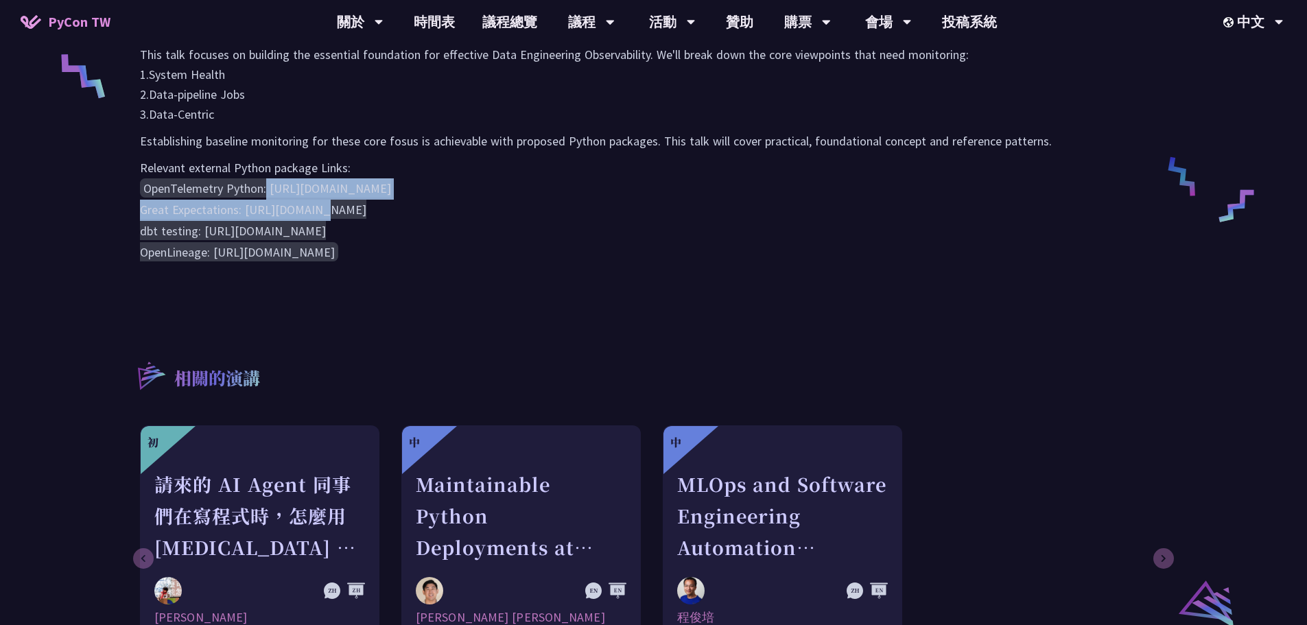
drag, startPoint x: 267, startPoint y: 186, endPoint x: 554, endPoint y: 181, distance: 286.8
click at [391, 181] on code "OpenTelemetry Python: https://opentelemetry.io/docs/instrumentation/python/ Gre…" at bounding box center [265, 219] width 251 height 83
copy code "https://opentelemetry.io/docs/instrumentation/python"
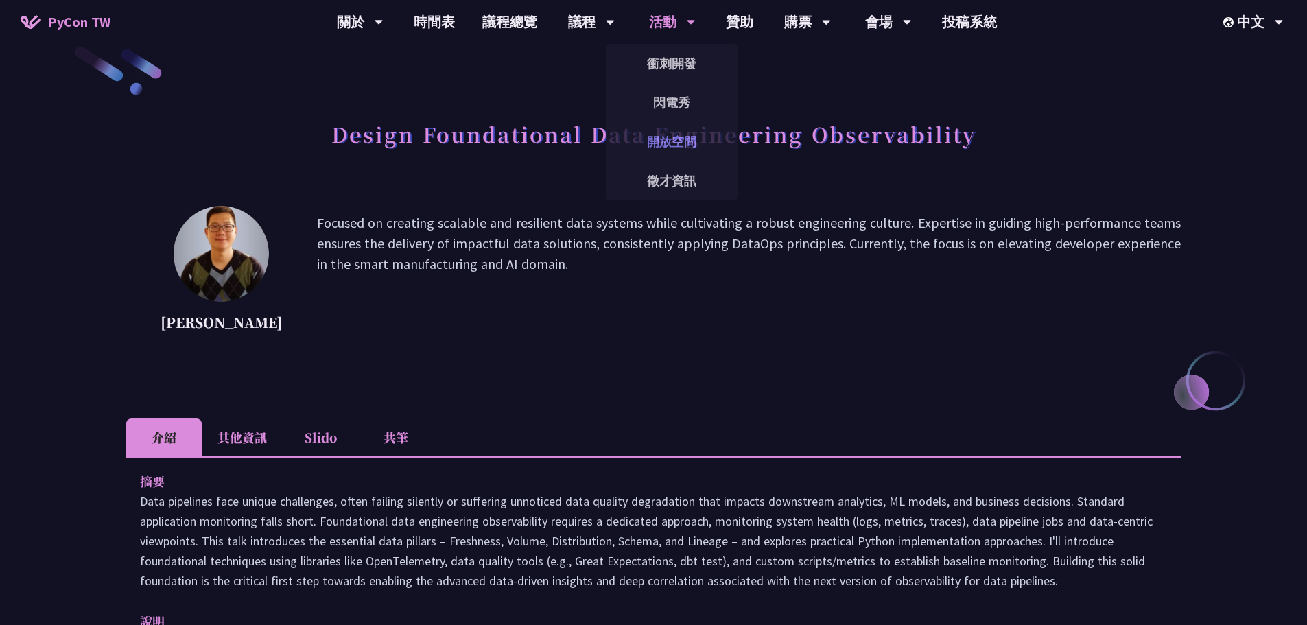
scroll to position [0, 0]
